Goal: Communication & Community: Answer question/provide support

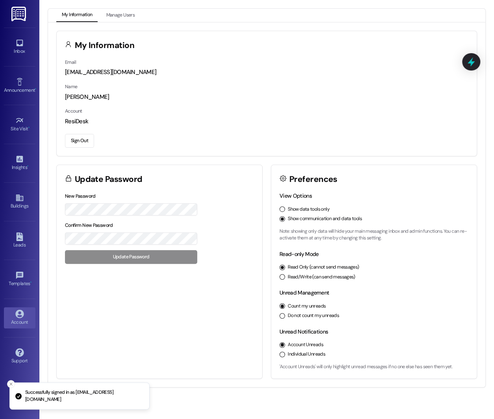
click at [309, 211] on label "Show data tools only" at bounding box center [309, 209] width 42 height 7
click at [285, 211] on button "Show data tools only" at bounding box center [283, 209] width 6 height 6
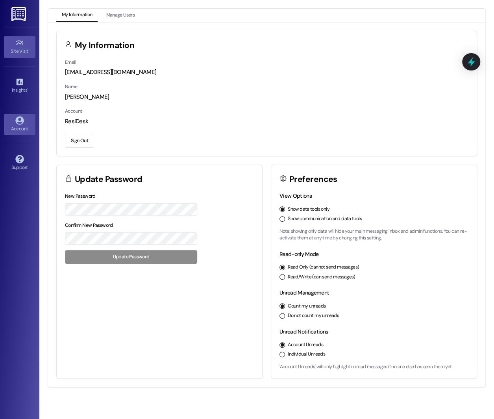
click at [26, 45] on link "Site Visit •" at bounding box center [19, 46] width 31 height 21
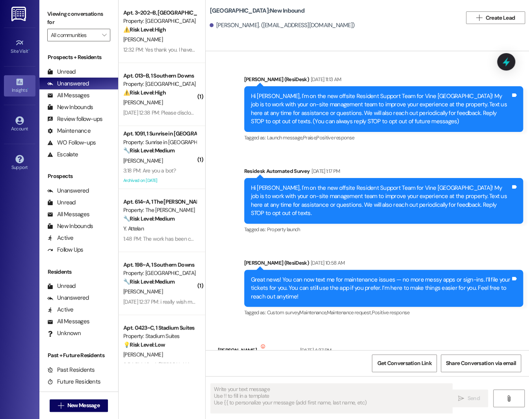
type textarea "Fetching suggested responses. Please feel free to read through the conversation…"
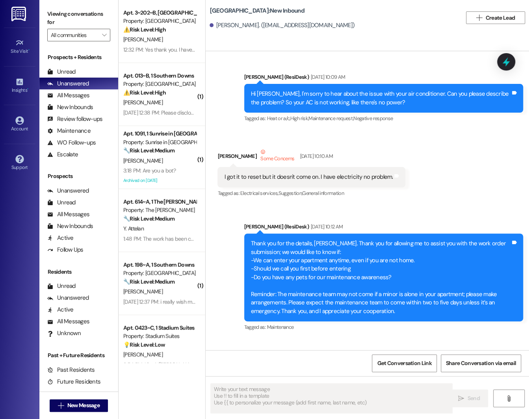
scroll to position [362, 0]
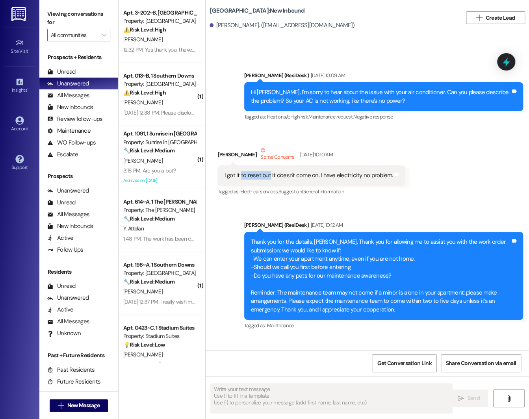
drag, startPoint x: 239, startPoint y: 167, endPoint x: 267, endPoint y: 167, distance: 27.6
click at [267, 171] on div "I got it to reset but it doesn't come on. I have electricity no problem." at bounding box center [308, 175] width 169 height 8
drag, startPoint x: 274, startPoint y: 168, endPoint x: 315, endPoint y: 168, distance: 41.7
click at [315, 171] on div "I got it to reset but it doesn't come on. I have electricity no problem." at bounding box center [308, 175] width 169 height 8
drag, startPoint x: 324, startPoint y: 167, endPoint x: 368, endPoint y: 168, distance: 44.9
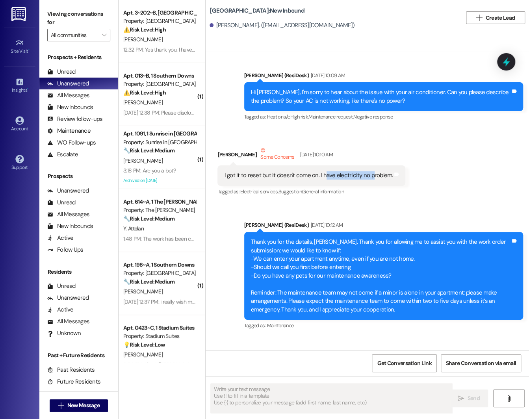
click at [368, 171] on div "I got it to reset but it doesn't come on. I have electricity no problem." at bounding box center [308, 175] width 169 height 8
drag, startPoint x: 240, startPoint y: 166, endPoint x: 265, endPoint y: 166, distance: 25.6
click at [265, 171] on div "I got it to reset but it doesn't come on. I have electricity no problem." at bounding box center [308, 175] width 169 height 8
drag, startPoint x: 271, startPoint y: 167, endPoint x: 314, endPoint y: 168, distance: 42.9
click at [314, 171] on div "I got it to reset but it doesn't come on. I have electricity no problem." at bounding box center [308, 175] width 169 height 8
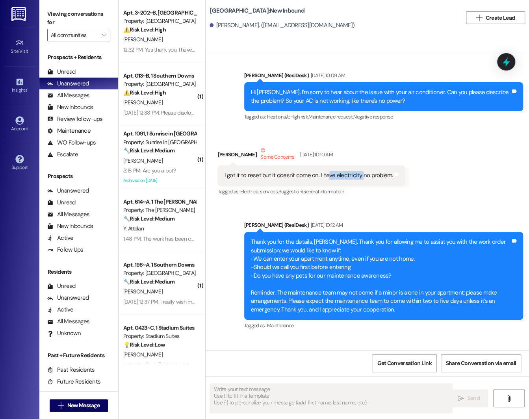
drag, startPoint x: 325, startPoint y: 167, endPoint x: 357, endPoint y: 169, distance: 32.3
click at [357, 171] on div "I got it to reset but it doesn't come on. I have electricity no problem." at bounding box center [308, 175] width 169 height 8
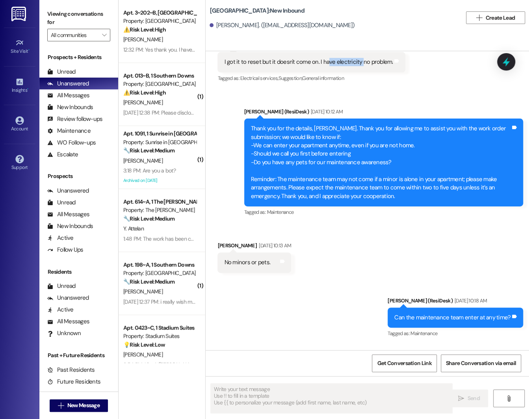
scroll to position [478, 0]
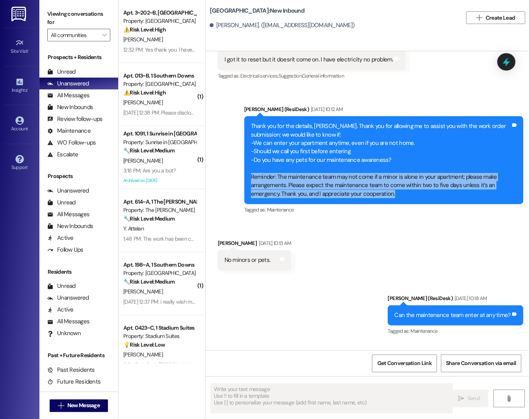
drag, startPoint x: 248, startPoint y: 167, endPoint x: 407, endPoint y: 187, distance: 159.6
click at [385, 187] on div "Thank you for the details, Sandra. Thank you for allowing me to assist you with…" at bounding box center [383, 160] width 279 height 88
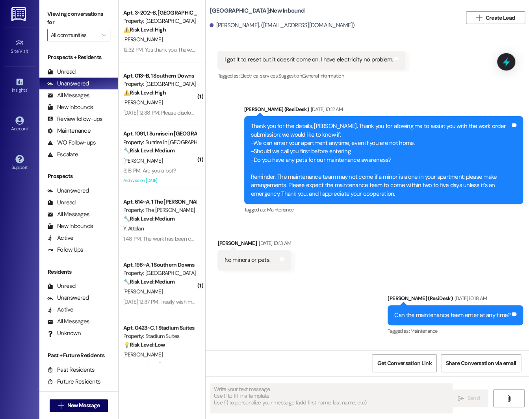
click at [374, 145] on div "Thank you for the details, Sandra. Thank you for allowing me to assist you with…" at bounding box center [381, 160] width 260 height 76
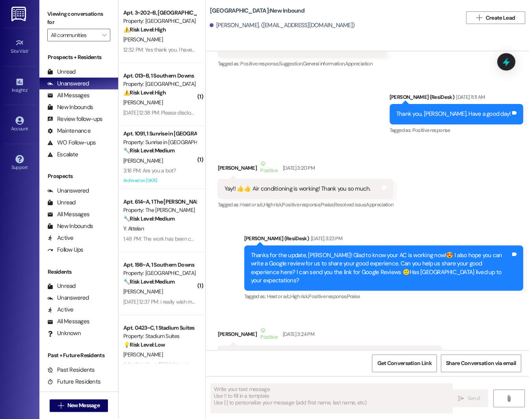
scroll to position [1396, 0]
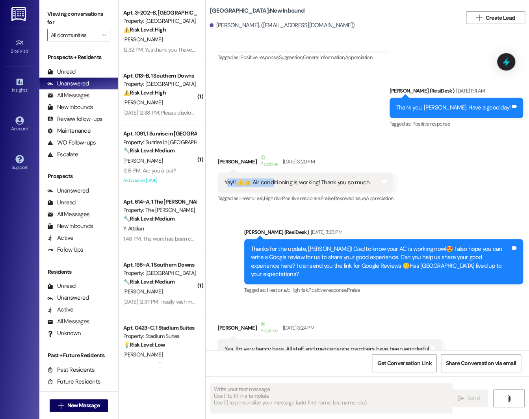
drag, startPoint x: 226, startPoint y: 163, endPoint x: 269, endPoint y: 164, distance: 43.3
click at [269, 178] on div "Yay!! 👍👍 Air conditioning is working! Thank you so much." at bounding box center [297, 182] width 146 height 8
drag, startPoint x: 409, startPoint y: 235, endPoint x: 443, endPoint y: 235, distance: 33.9
click at [385, 245] on div "Thanks for the update, Sandra! Glad to know your AC is working now!😍 I also hop…" at bounding box center [381, 262] width 260 height 34
click at [385, 181] on div "Received via SMS Sandra Pepple Positive Aug 22, 2023 at 3:20 PM Yay!! 👍👍 Air co…" at bounding box center [367, 172] width 323 height 75
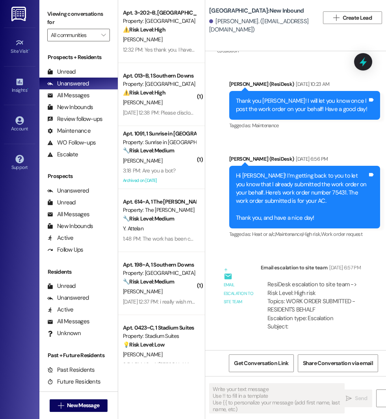
scroll to position [1230, 0]
